Goal: Check status: Check status

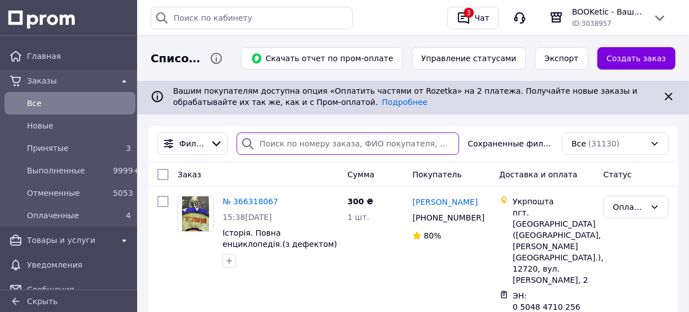
click at [276, 140] on input "search" at bounding box center [347, 144] width 222 height 22
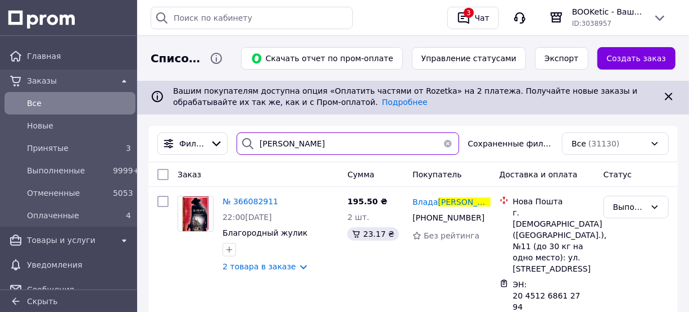
type input "[PERSON_NAME]"
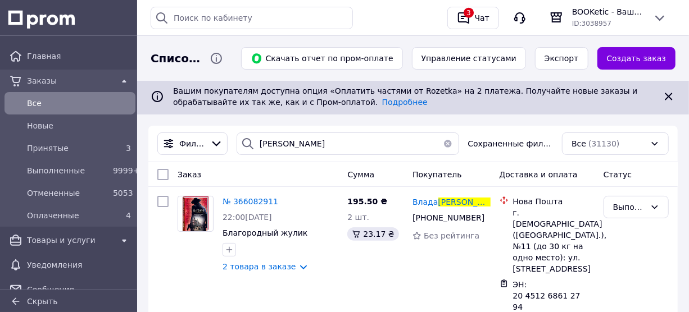
click at [452, 147] on button "button" at bounding box center [447, 144] width 22 height 22
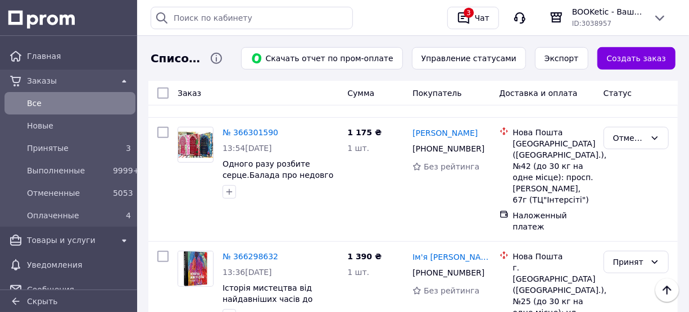
scroll to position [212, 0]
